Goal: Task Accomplishment & Management: Use online tool/utility

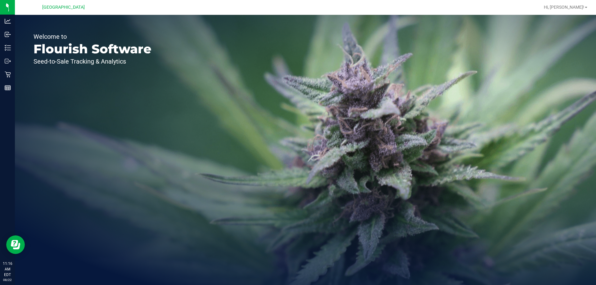
click at [9, 46] on line at bounding box center [8, 46] width 3 height 0
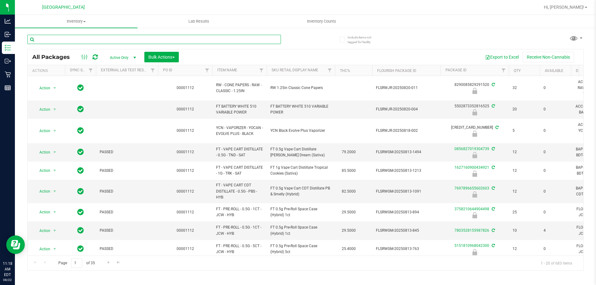
click at [44, 41] on input "text" at bounding box center [154, 39] width 254 height 9
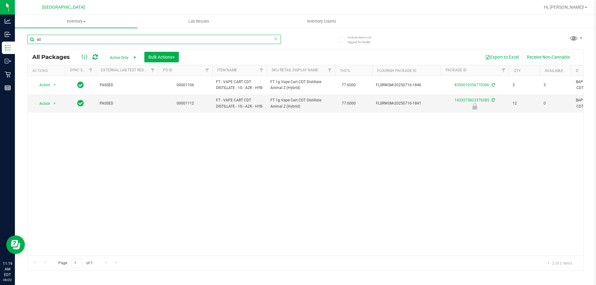
type input "a"
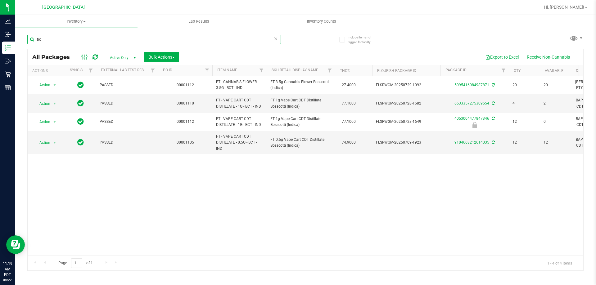
type input "b"
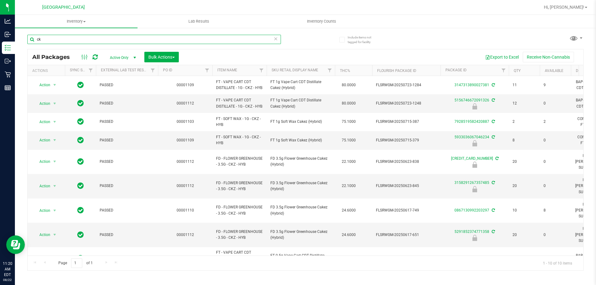
type input "c"
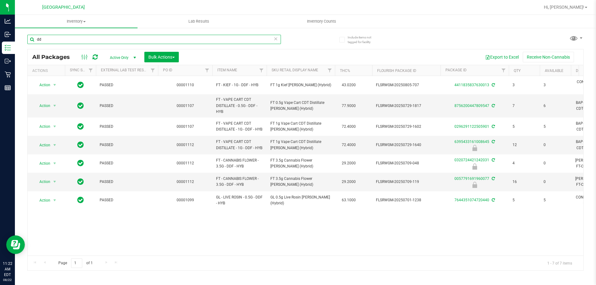
type input "d"
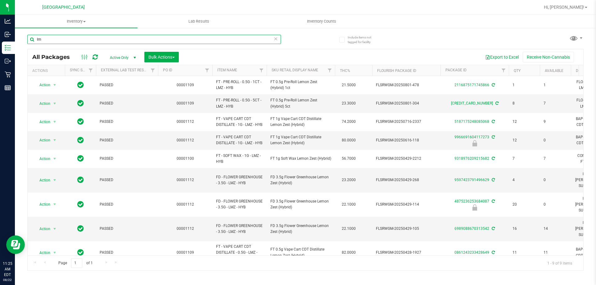
type input "l"
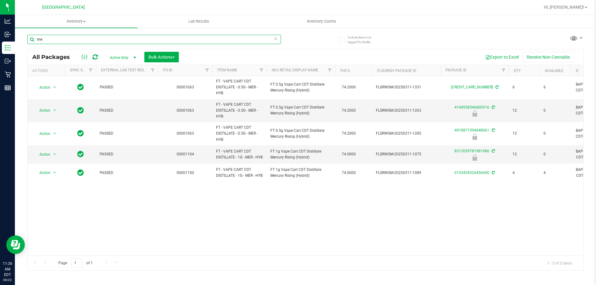
type input "m"
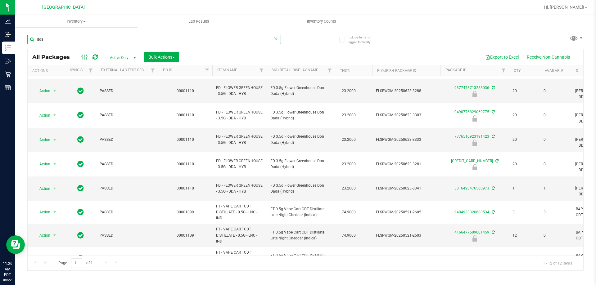
scroll to position [66, 0]
type input "d"
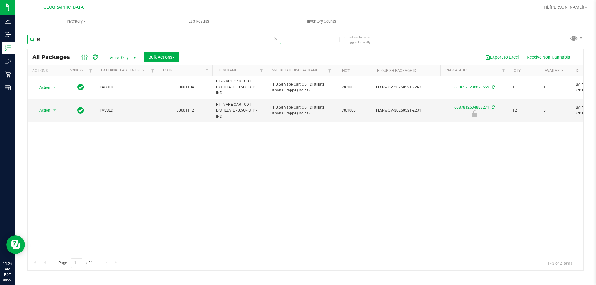
type input "b"
type input "g"
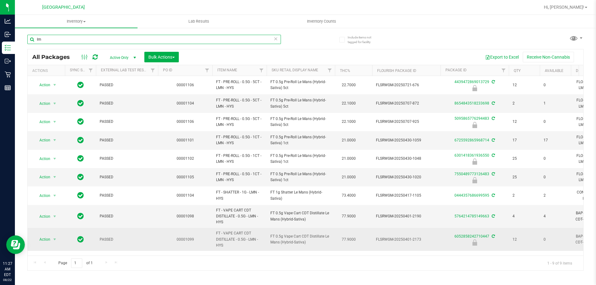
type input "l"
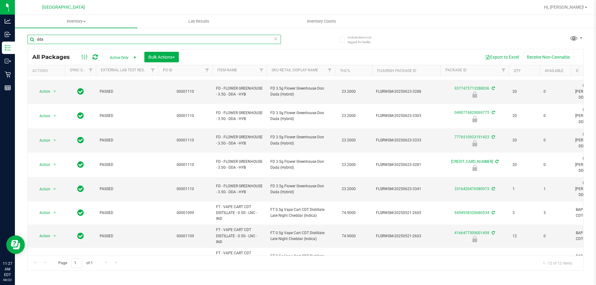
scroll to position [70, 0]
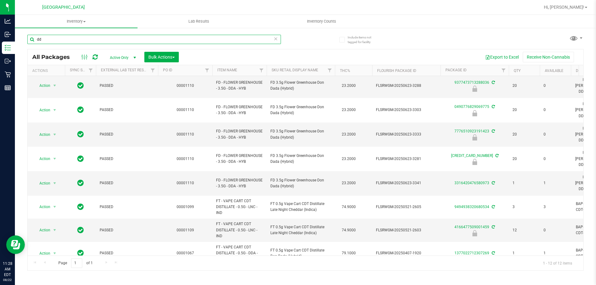
type input "d"
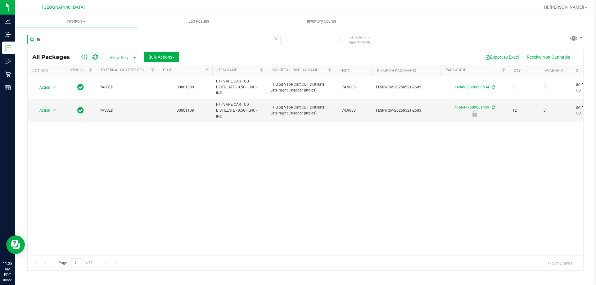
type input "l"
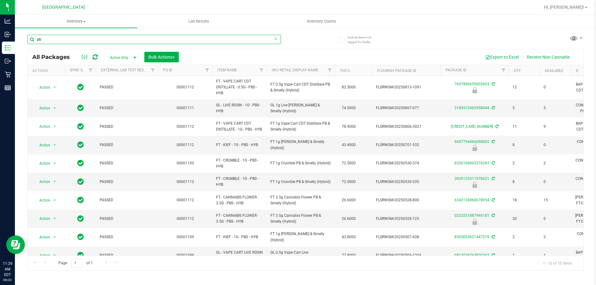
type input "p"
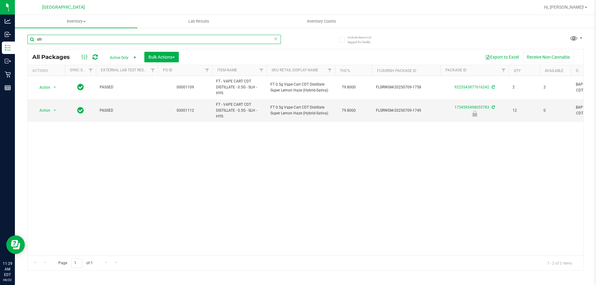
drag, startPoint x: 57, startPoint y: 37, endPoint x: 31, endPoint y: 43, distance: 26.4
click at [31, 43] on input "slh" at bounding box center [154, 39] width 254 height 9
type input "7697896655602603"
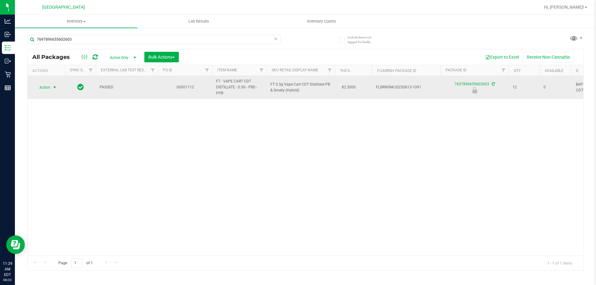
click at [50, 88] on span "Action" at bounding box center [42, 87] width 17 height 9
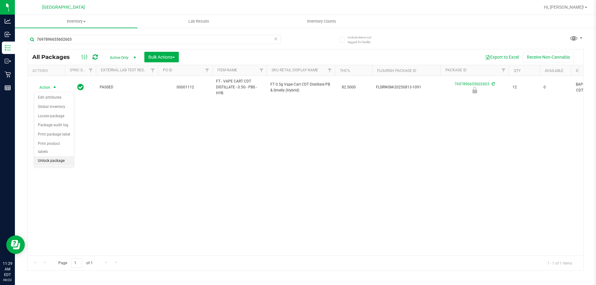
click at [40, 156] on li "Unlock package" at bounding box center [54, 160] width 40 height 9
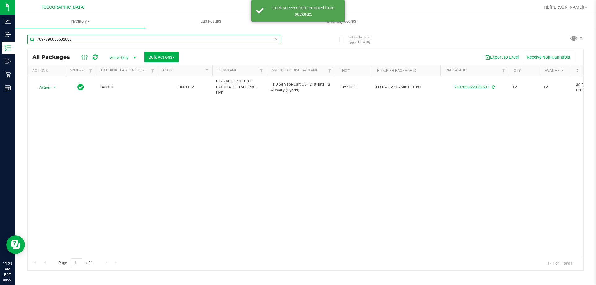
drag, startPoint x: 88, startPoint y: 38, endPoint x: 24, endPoint y: 41, distance: 64.6
click at [24, 41] on div "Include items not tagged for facility 7697896655602603 All Packages Active Only…" at bounding box center [305, 121] width 581 height 189
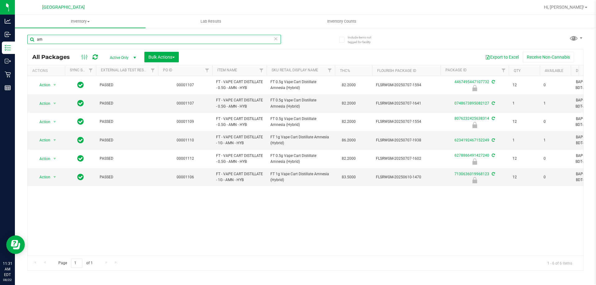
type input "a"
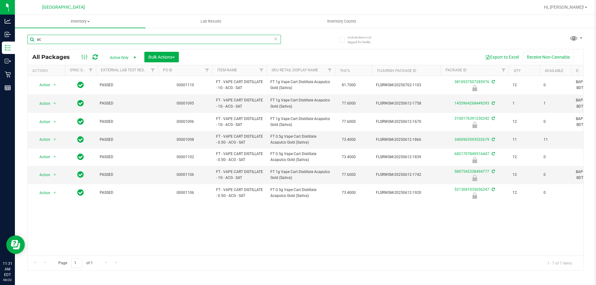
type input "a"
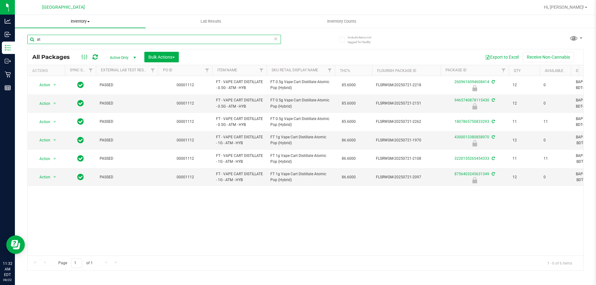
type input "a"
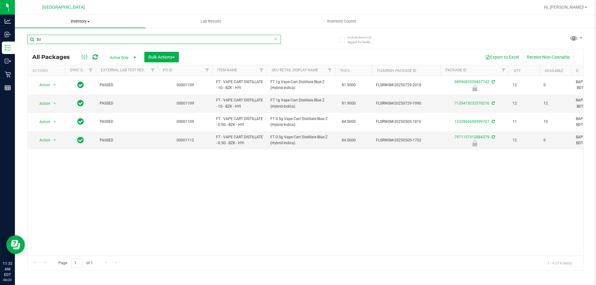
type input "b"
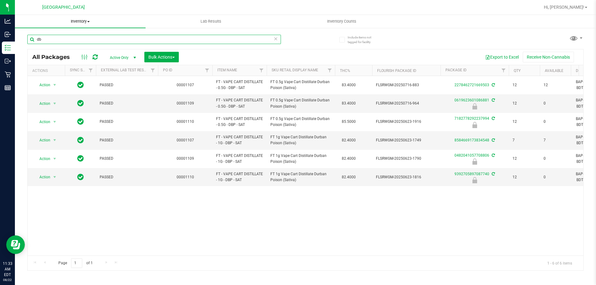
type input "d"
type input "g"
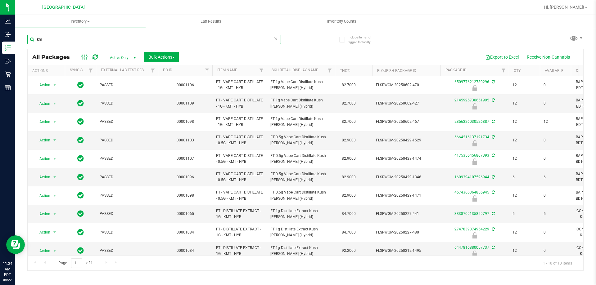
type input "k"
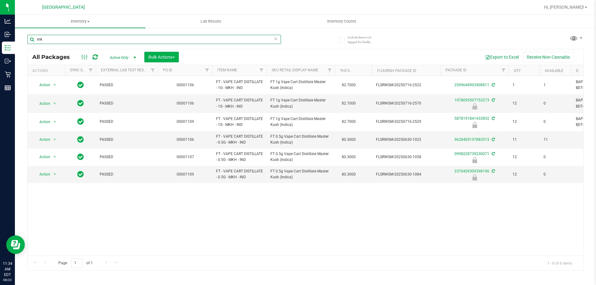
type input "m"
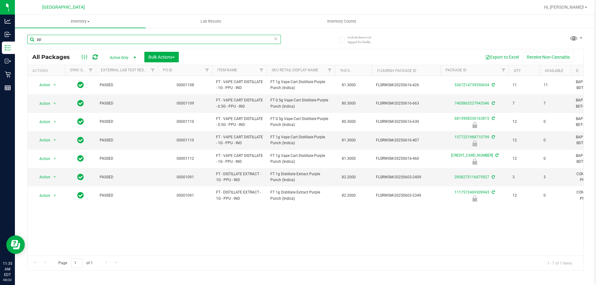
type input "p"
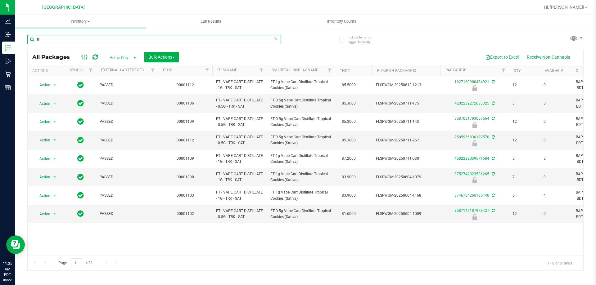
type input "t"
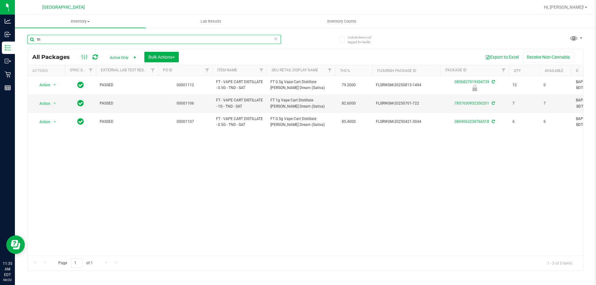
type input "t"
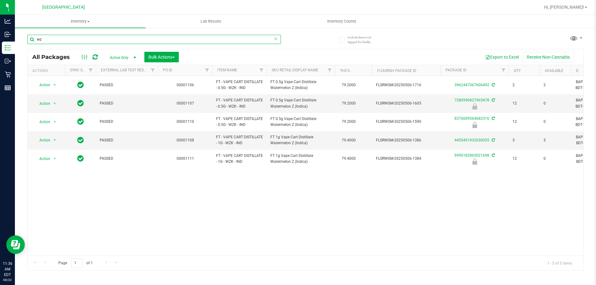
type input "w"
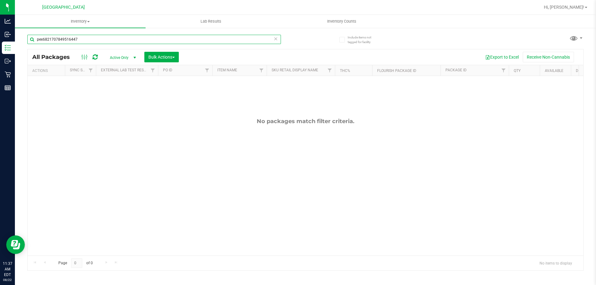
drag, startPoint x: 82, startPoint y: 38, endPoint x: 33, endPoint y: 43, distance: 49.8
click at [33, 43] on input "pex6821707849516447" at bounding box center [154, 39] width 254 height 9
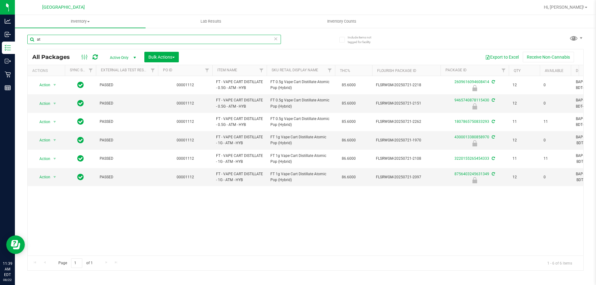
type input "a"
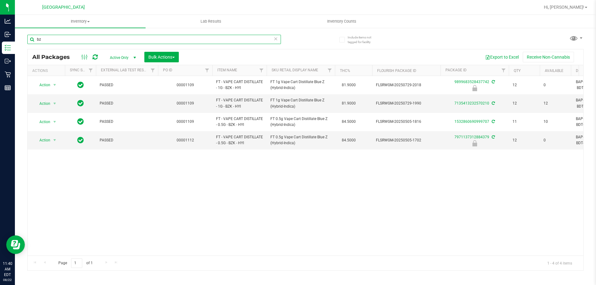
type input "b"
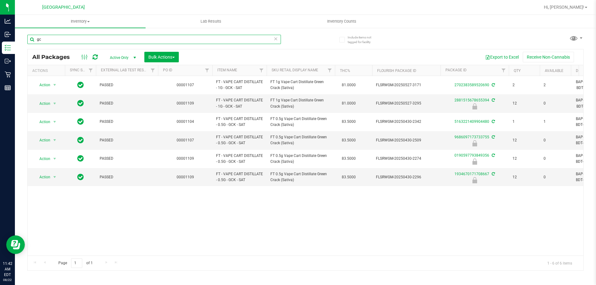
type input "g"
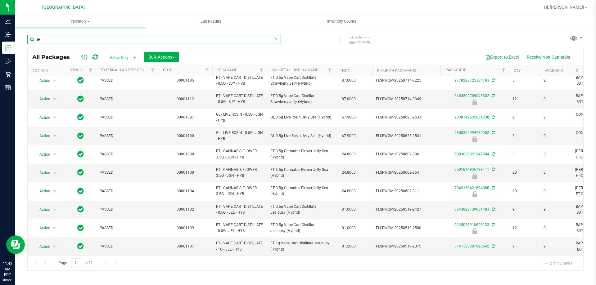
scroll to position [51, 0]
type input "j"
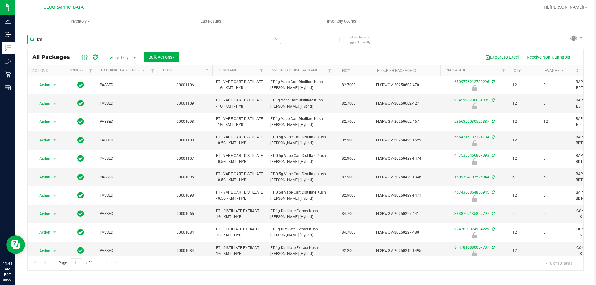
type input "k"
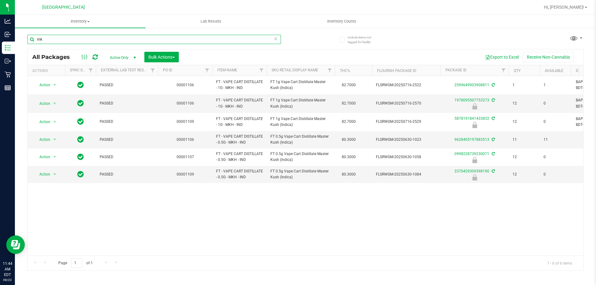
type input "m"
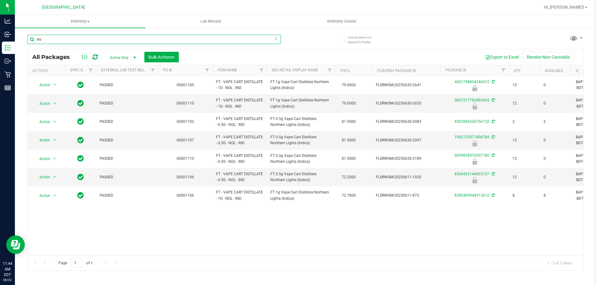
type input "n"
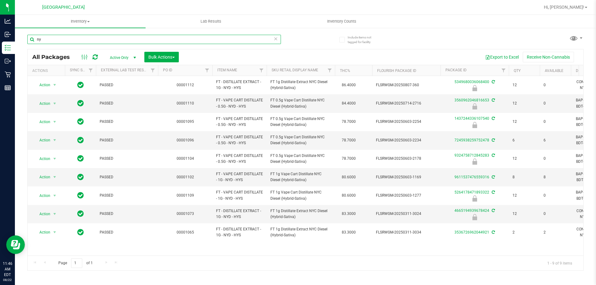
type input "n"
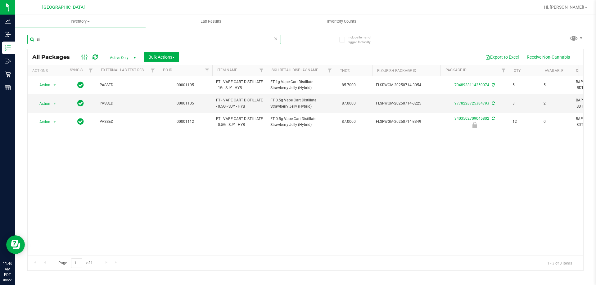
type input "s"
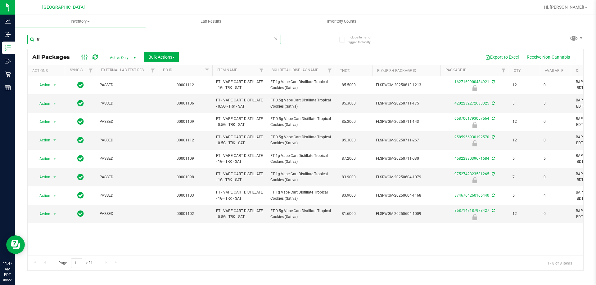
type input "t"
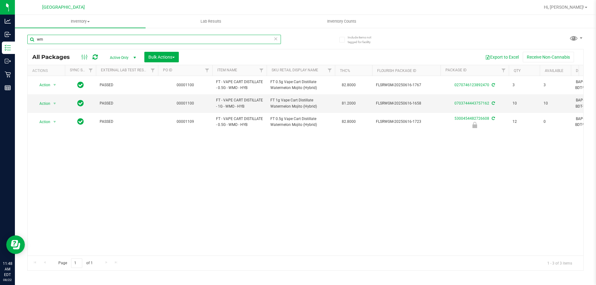
type input "w"
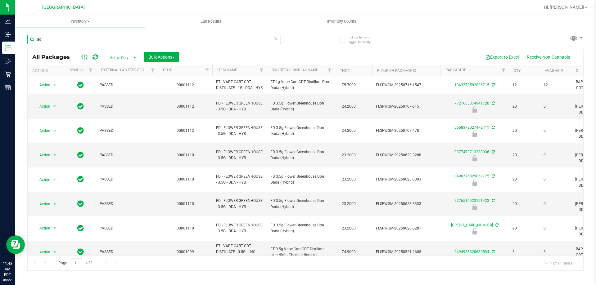
type input "d"
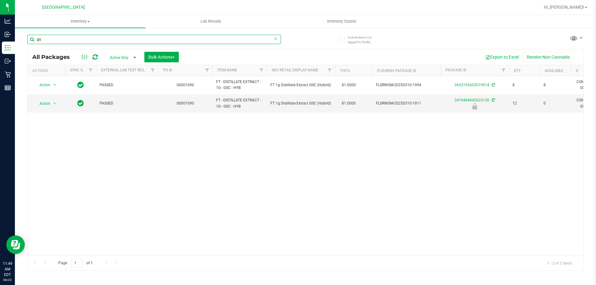
type input "g"
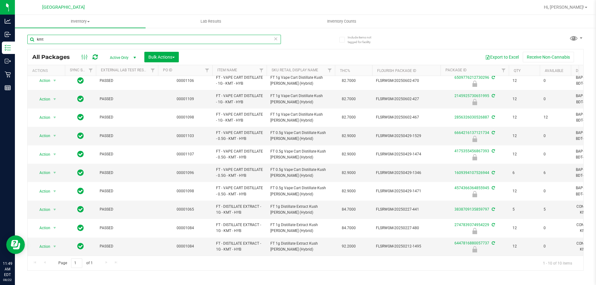
scroll to position [9, 0]
type input "k"
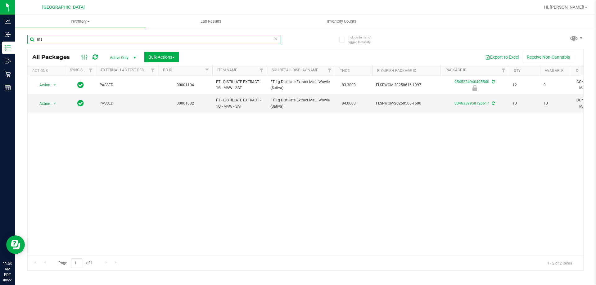
type input "m"
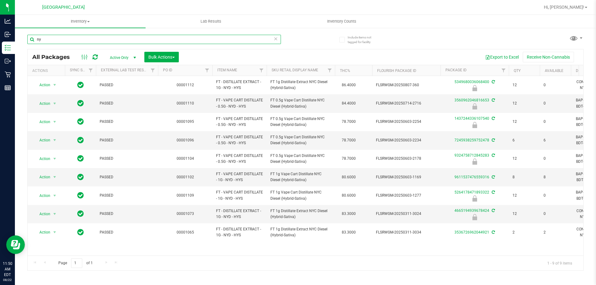
type input "n"
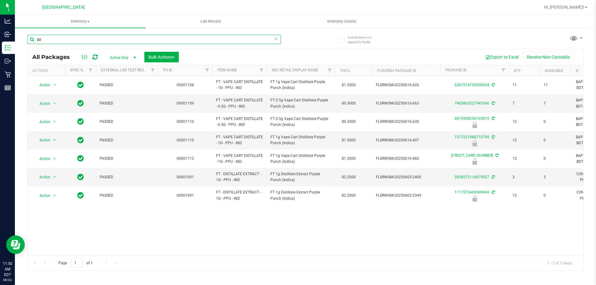
type input "p"
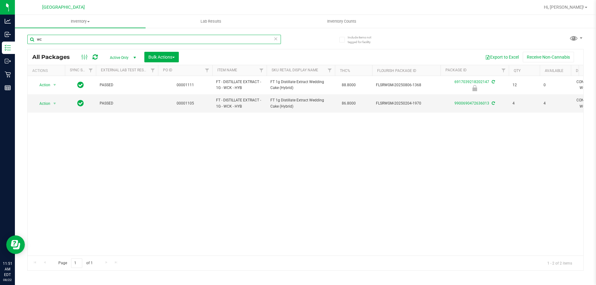
type input "w"
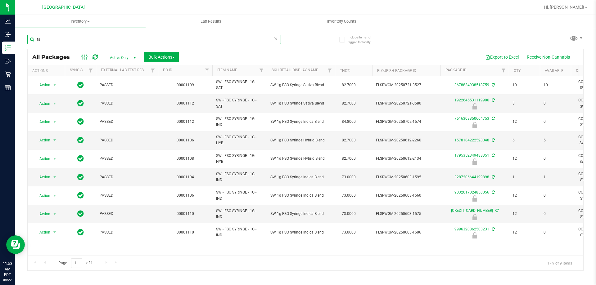
type input "f"
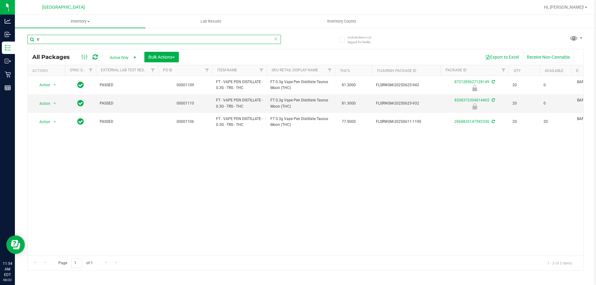
type input "t"
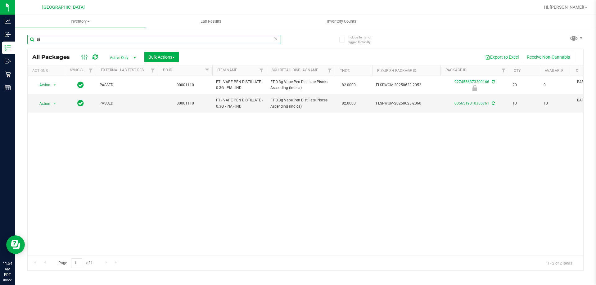
type input "p"
type input "j"
type input "l"
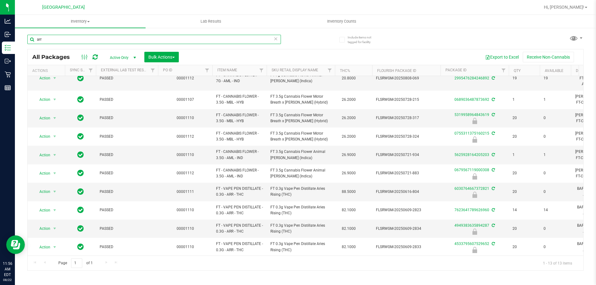
scroll to position [64, 0]
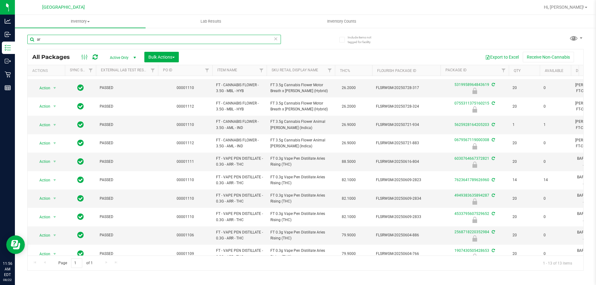
type input "a"
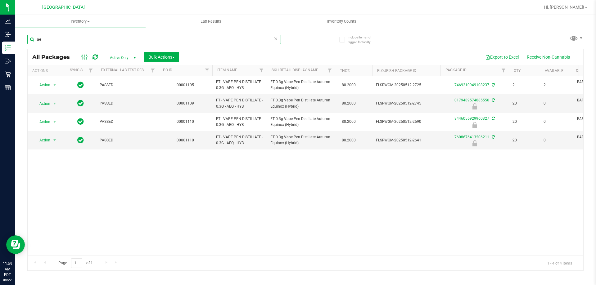
type input "a"
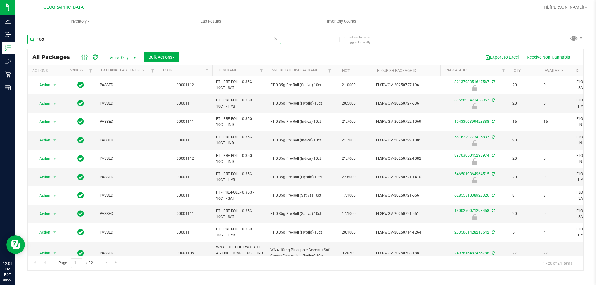
drag, startPoint x: 61, startPoint y: 38, endPoint x: 24, endPoint y: 42, distance: 36.8
click at [24, 42] on div "Include items not tagged for facility 10ct All Packages Active Only Active Only…" at bounding box center [305, 121] width 581 height 189
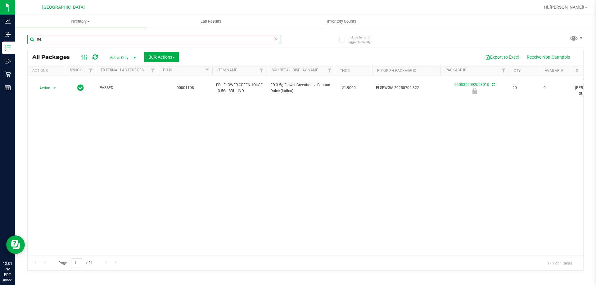
type input "0"
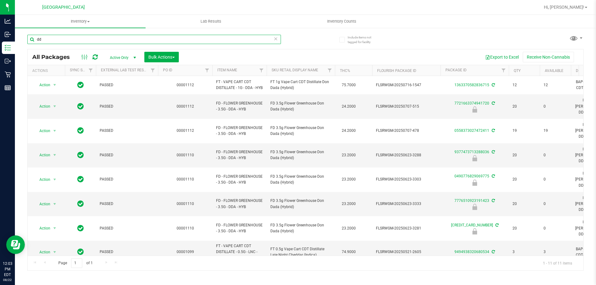
type input "d"
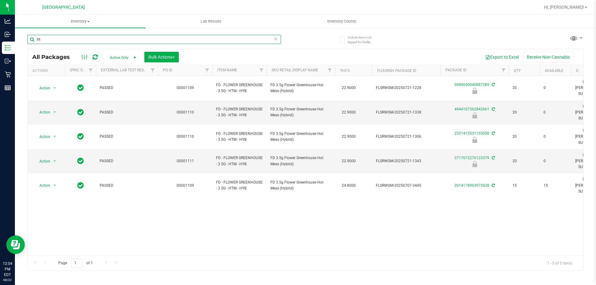
type input "h"
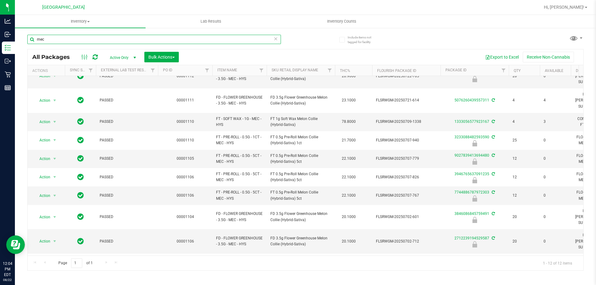
scroll to position [46, 0]
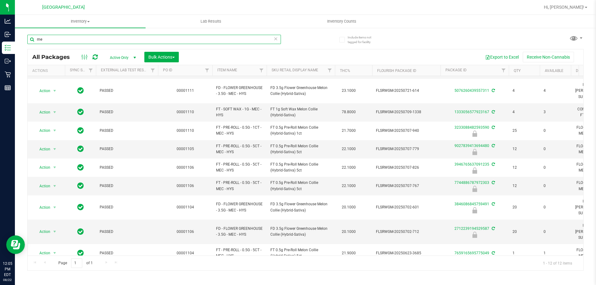
type input "m"
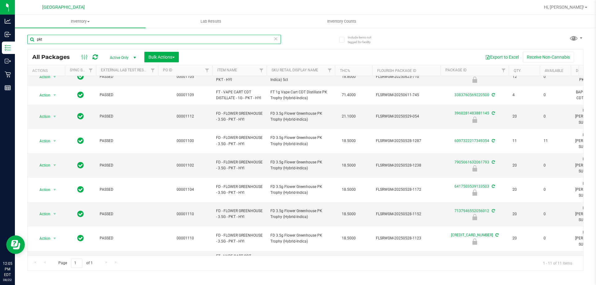
scroll to position [29, 0]
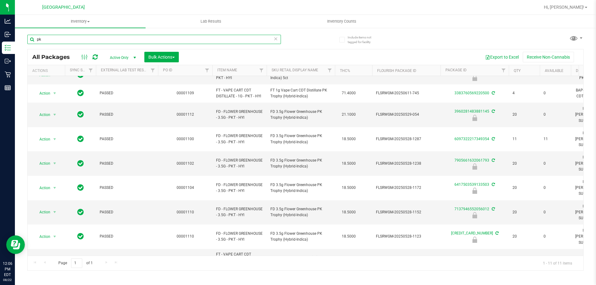
type input "p"
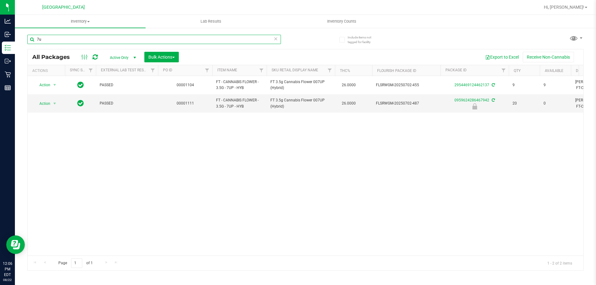
type input "7"
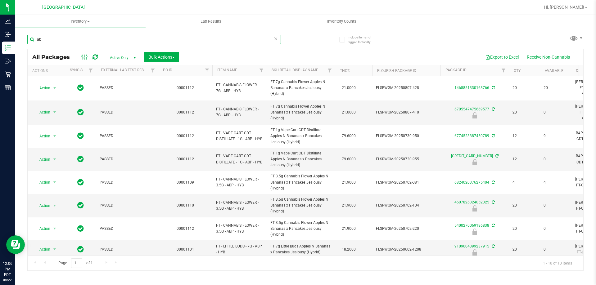
type input "a"
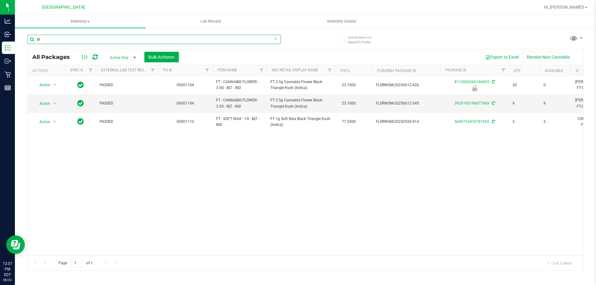
type input "b"
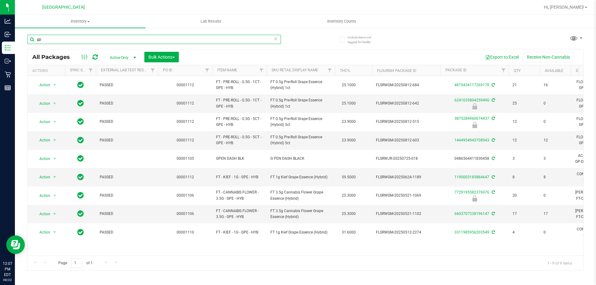
type input "g"
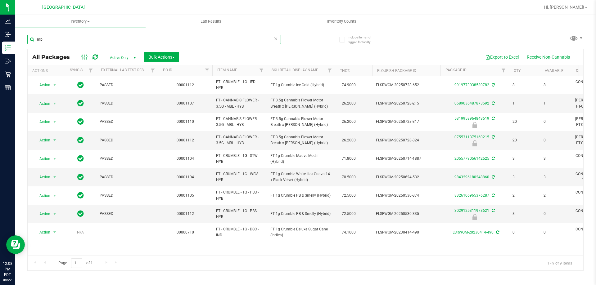
type input "m"
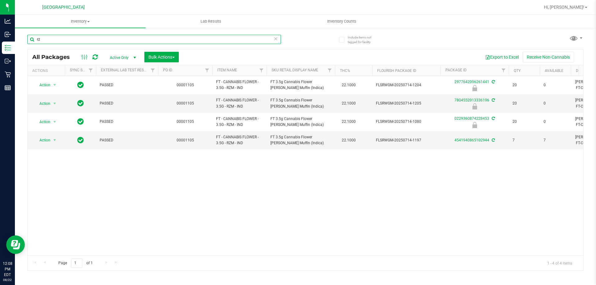
type input "r"
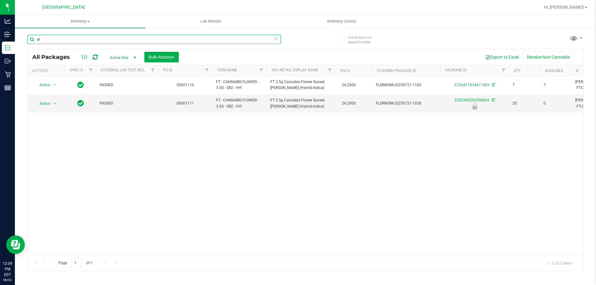
type input "s"
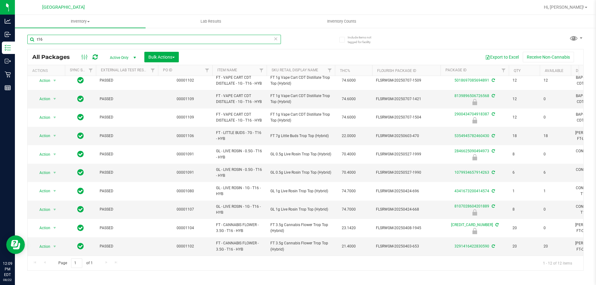
scroll to position [46, 0]
type input "t"
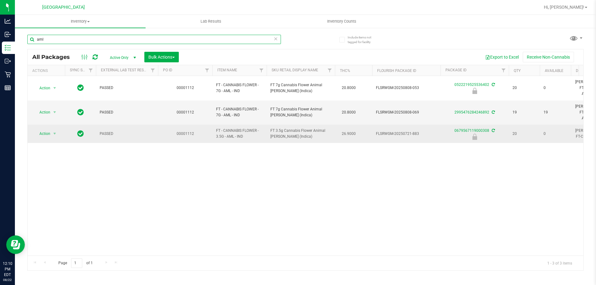
type input "aml"
click at [44, 129] on span "Action" at bounding box center [42, 133] width 17 height 9
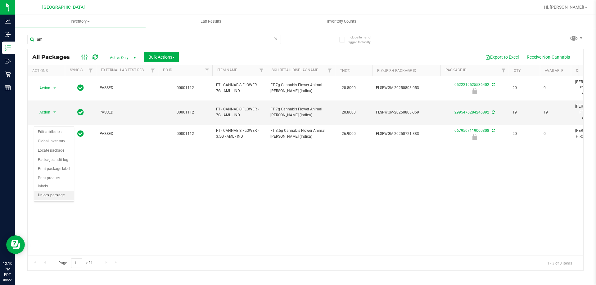
click at [42, 191] on li "Unlock package" at bounding box center [54, 195] width 40 height 9
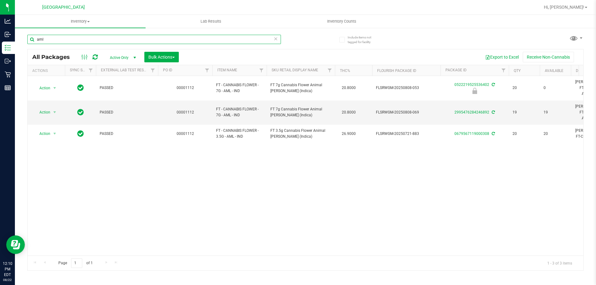
click at [54, 40] on input "aml" at bounding box center [154, 39] width 254 height 9
type input "a"
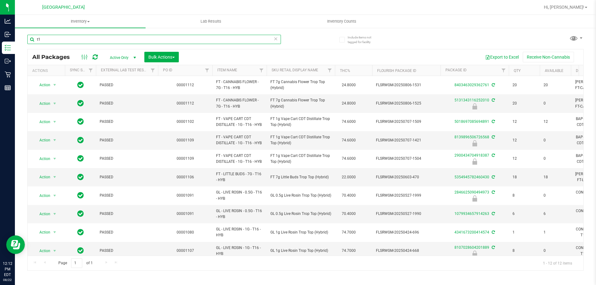
type input "t"
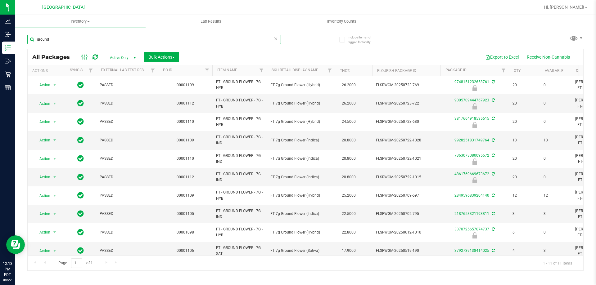
scroll to position [0, 0]
type input "g"
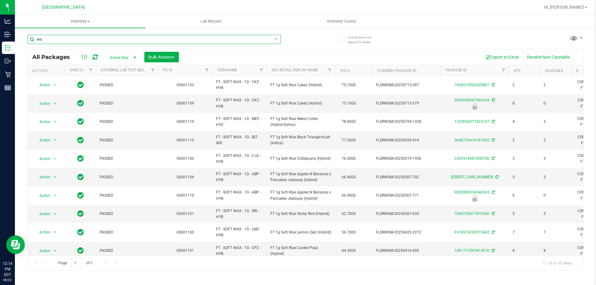
type input "w"
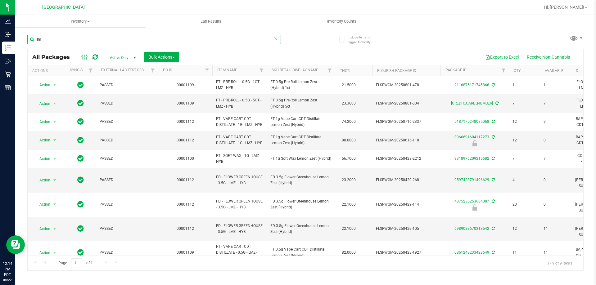
type input "l"
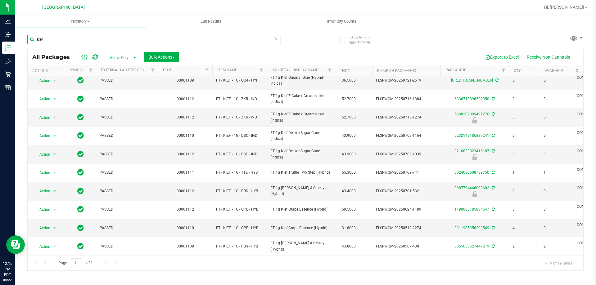
scroll to position [175, 0]
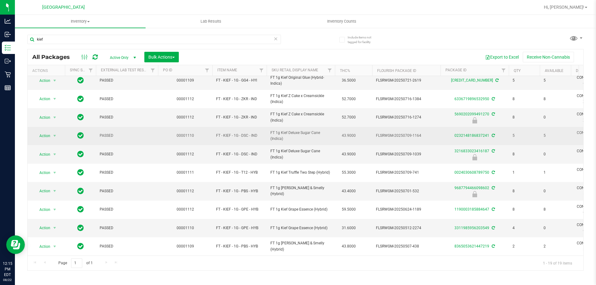
click at [323, 137] on span "FT 1g Kief Deluxe Sugar Cane (Indica)" at bounding box center [300, 136] width 61 height 12
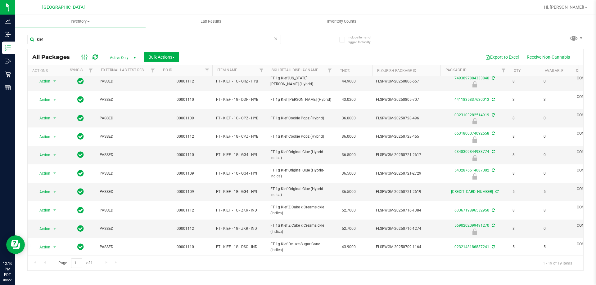
scroll to position [59, 0]
click at [52, 38] on input "kief" at bounding box center [154, 39] width 254 height 9
type input "k"
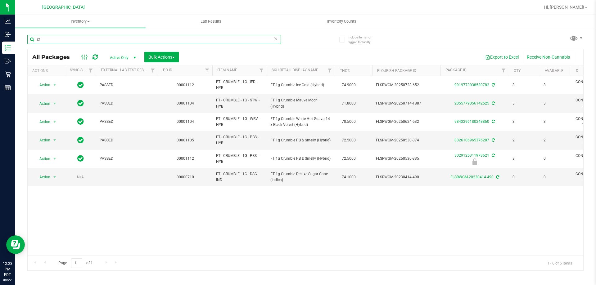
type input "c"
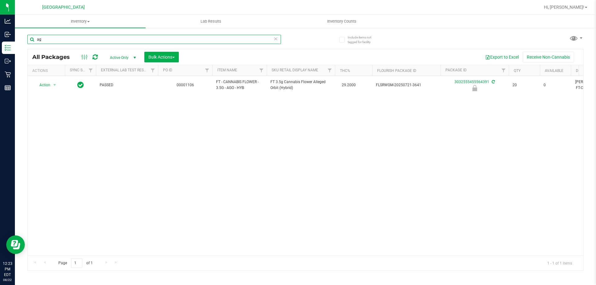
type input "a"
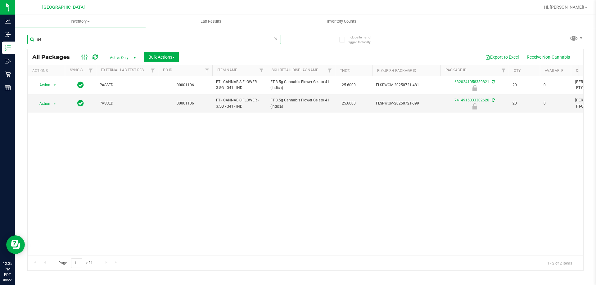
type input "g"
type input "grz"
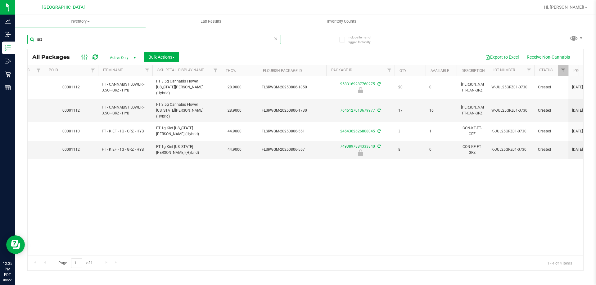
scroll to position [0, 121]
